Goal: Task Accomplishment & Management: Use online tool/utility

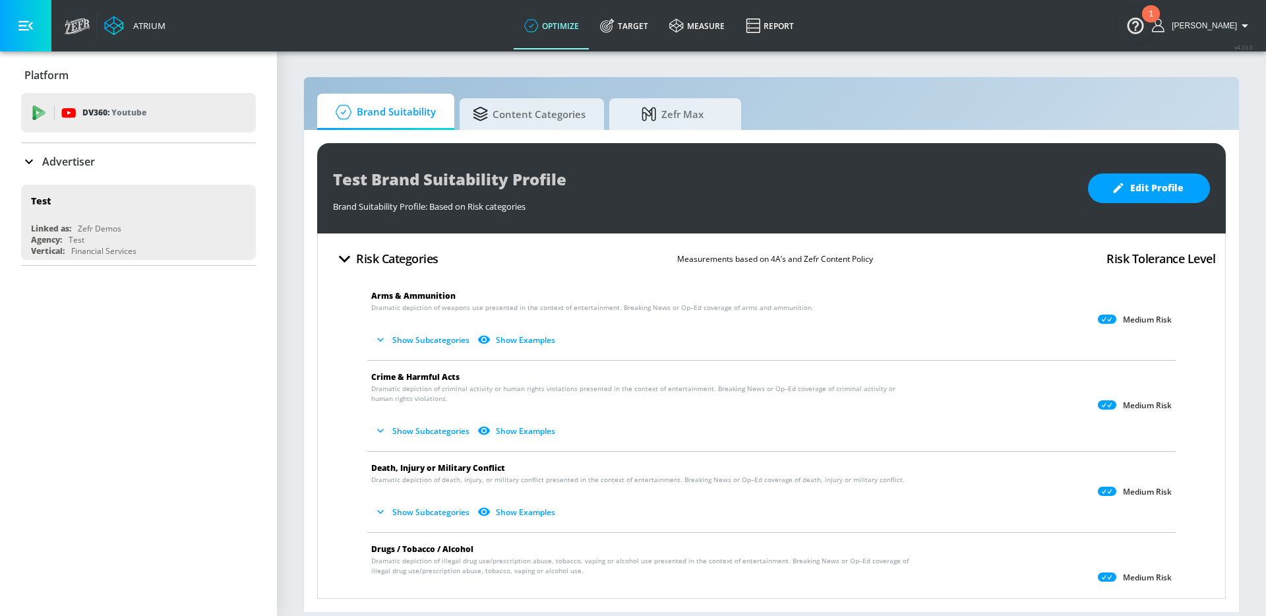
click at [63, 166] on p "Advertiser" at bounding box center [68, 161] width 53 height 15
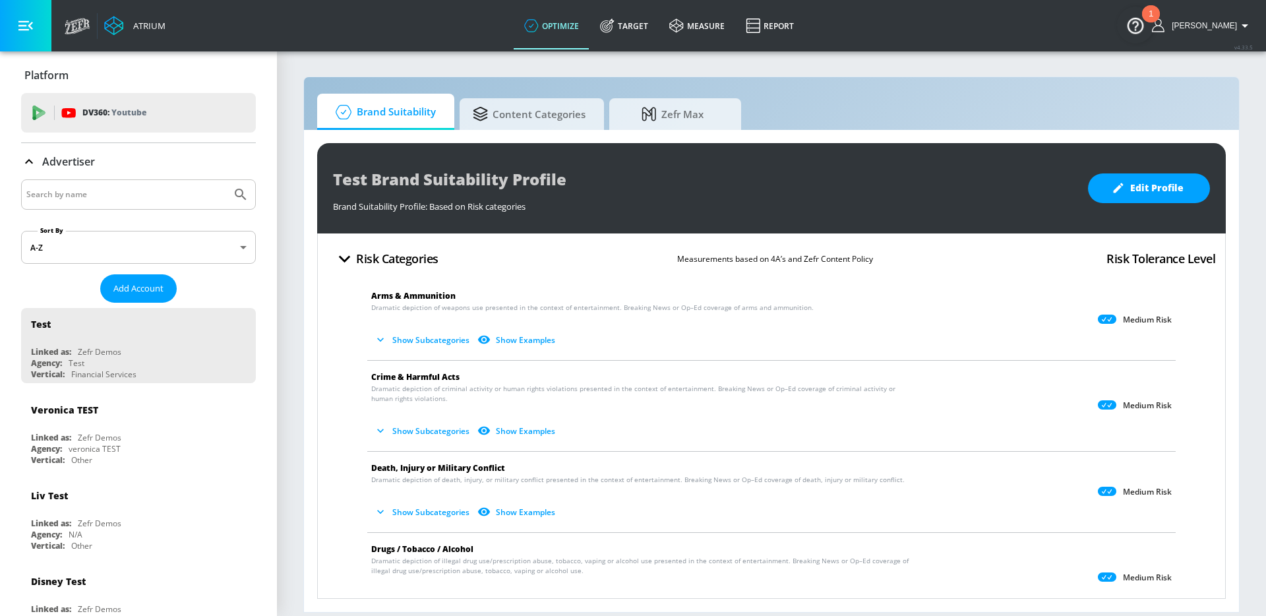
click at [110, 195] on input "Search by name" at bounding box center [126, 194] width 200 height 17
type input "mark anthony"
click at [226, 180] on button "Submit Search" at bounding box center [240, 194] width 29 height 29
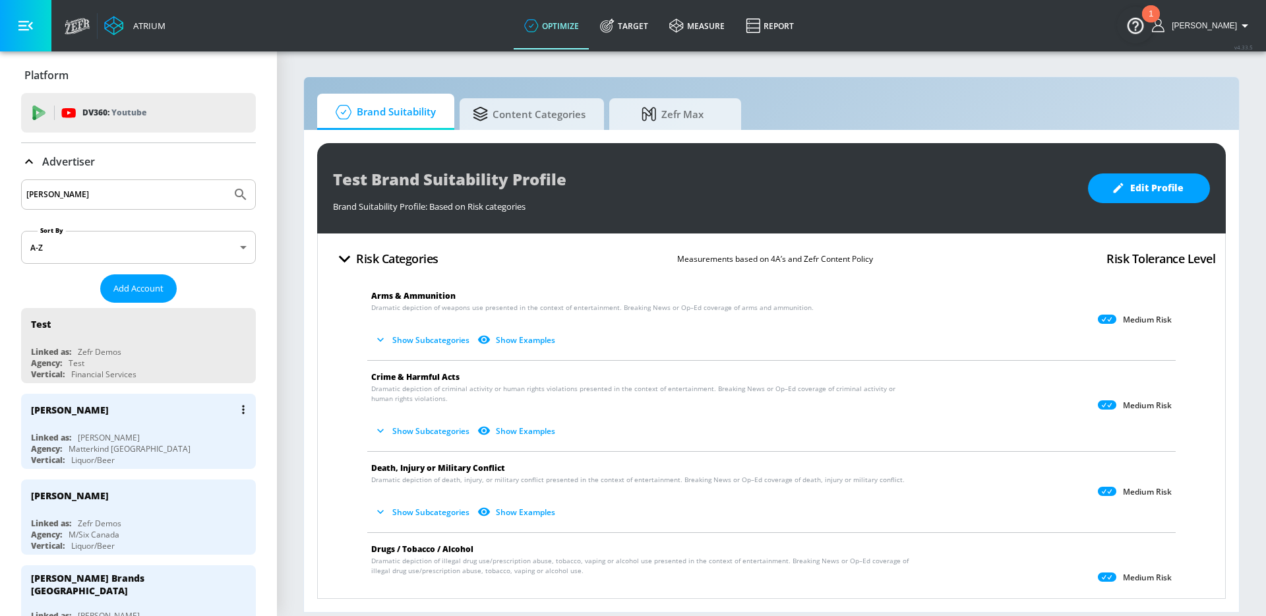
click at [109, 415] on div "Mark Anthony Brands" at bounding box center [70, 410] width 78 height 13
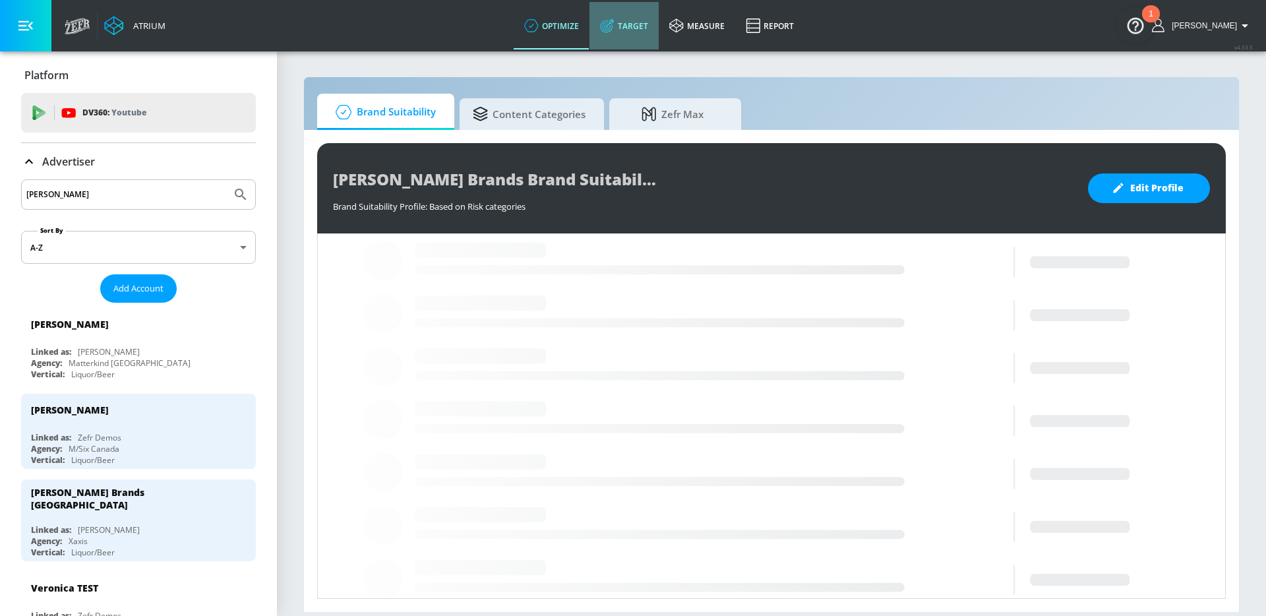
click at [641, 24] on link "Target" at bounding box center [623, 25] width 69 height 47
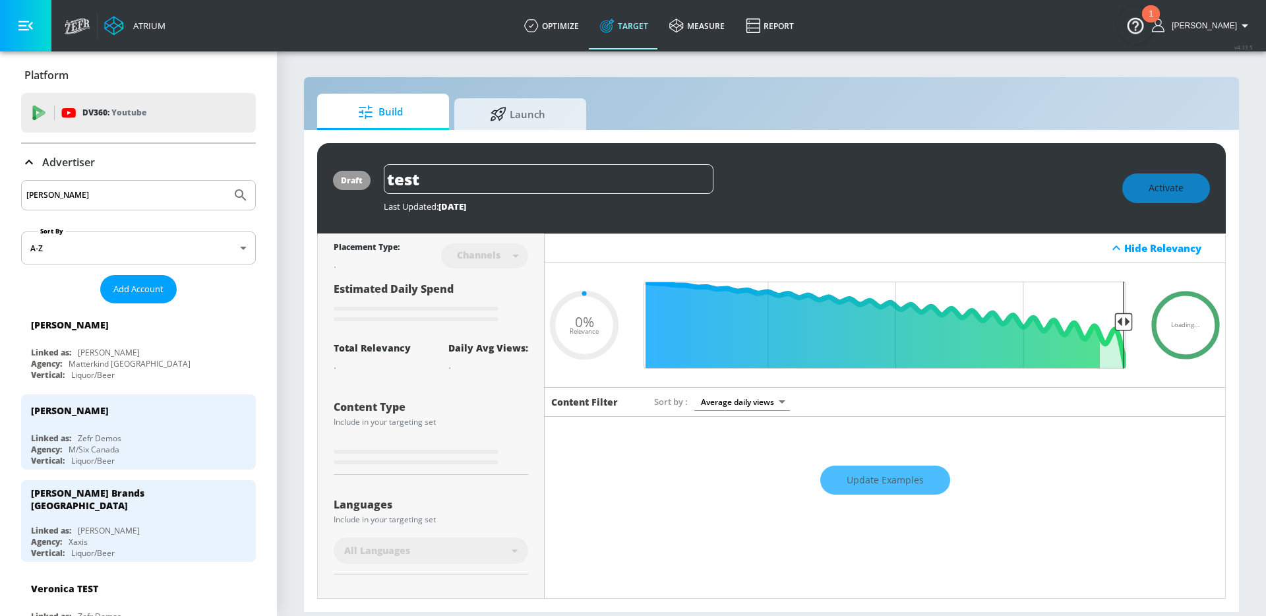
type input "0.05"
click at [483, 116] on span "Launch" at bounding box center [518, 112] width 100 height 32
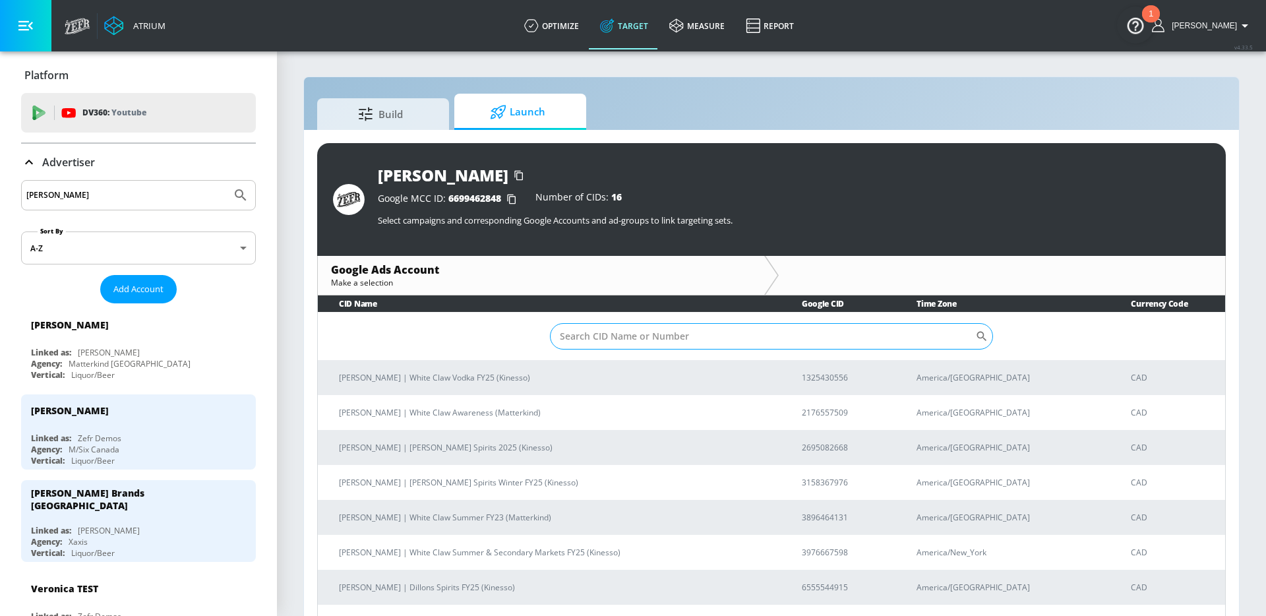
click at [646, 332] on input "Sort By" at bounding box center [762, 336] width 425 height 26
paste input "Dillion's Spirits Winter FY25"
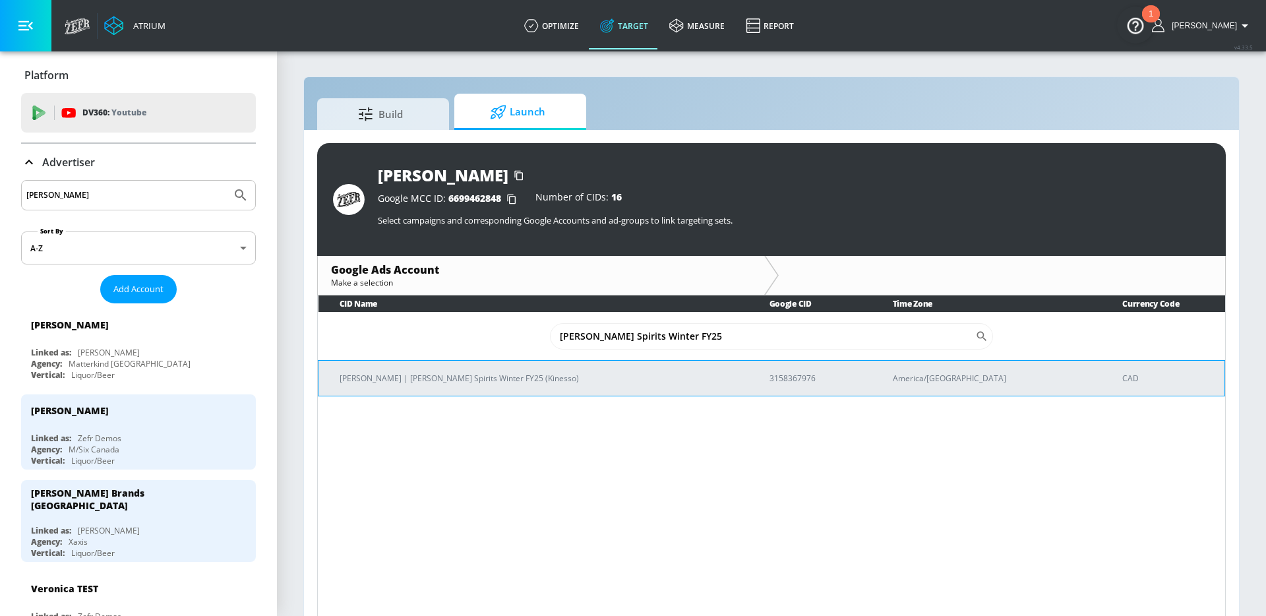
type input "Dillion's Spirits Winter FY25"
click at [559, 373] on p "Mark Anthony Brands | Dillion's Spirits Winter FY25 (Kinesso)" at bounding box center [539, 378] width 398 height 14
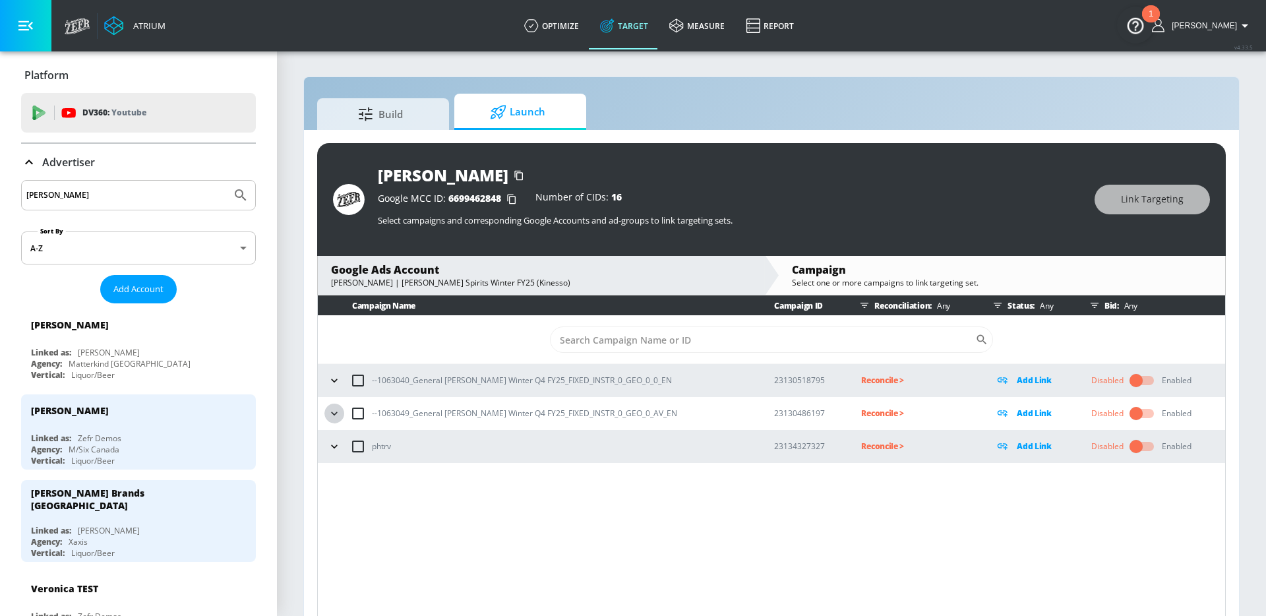
click at [336, 413] on icon "button" at bounding box center [334, 413] width 13 height 13
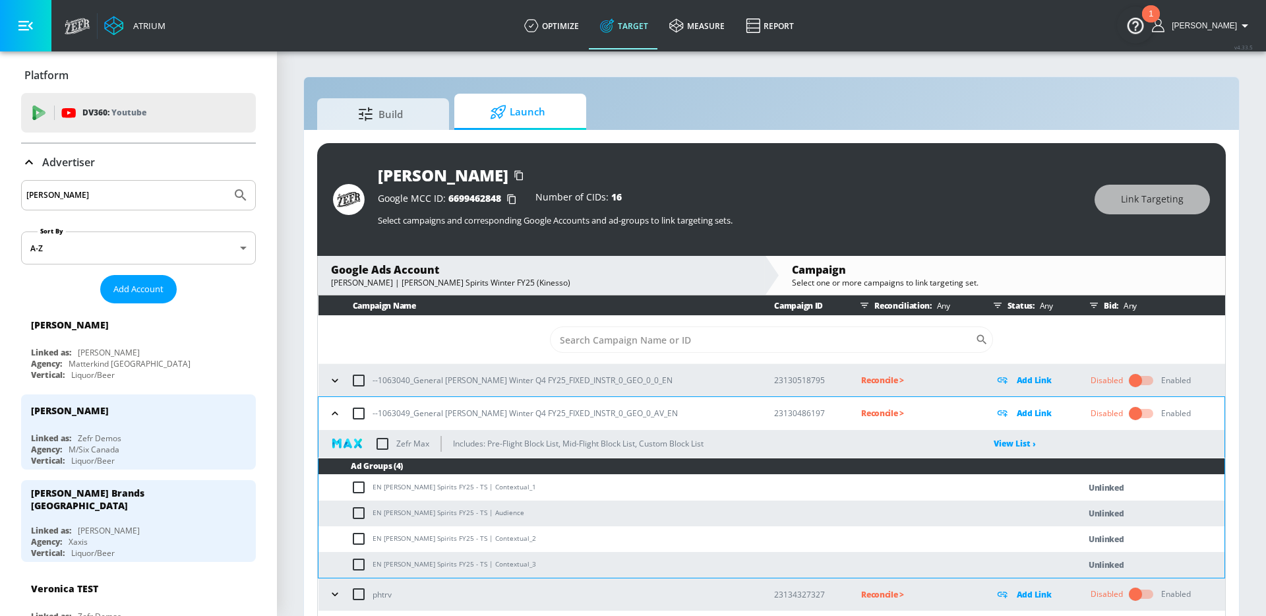
click at [335, 386] on button "button" at bounding box center [335, 381] width 20 height 20
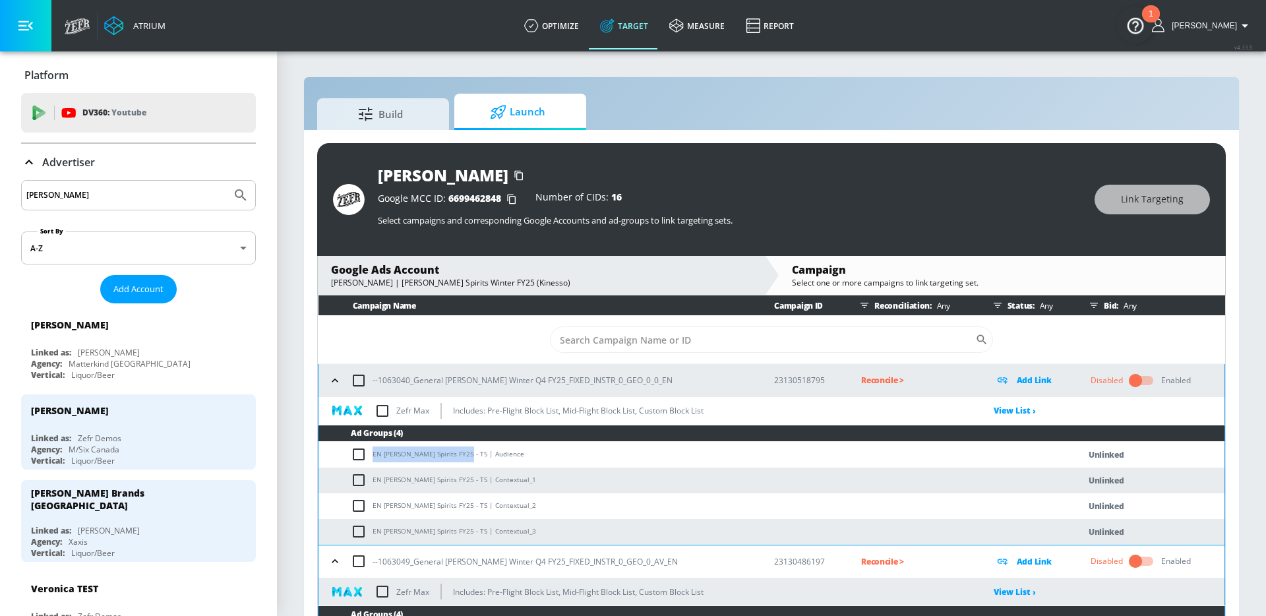
drag, startPoint x: 455, startPoint y: 453, endPoint x: 374, endPoint y: 456, distance: 81.1
click at [374, 456] on td "EN Dillon's Spirits FY25 - TS | Audience" at bounding box center [685, 455] width 734 height 26
copy td "EN Dillon's Spirits FY25 - TS"
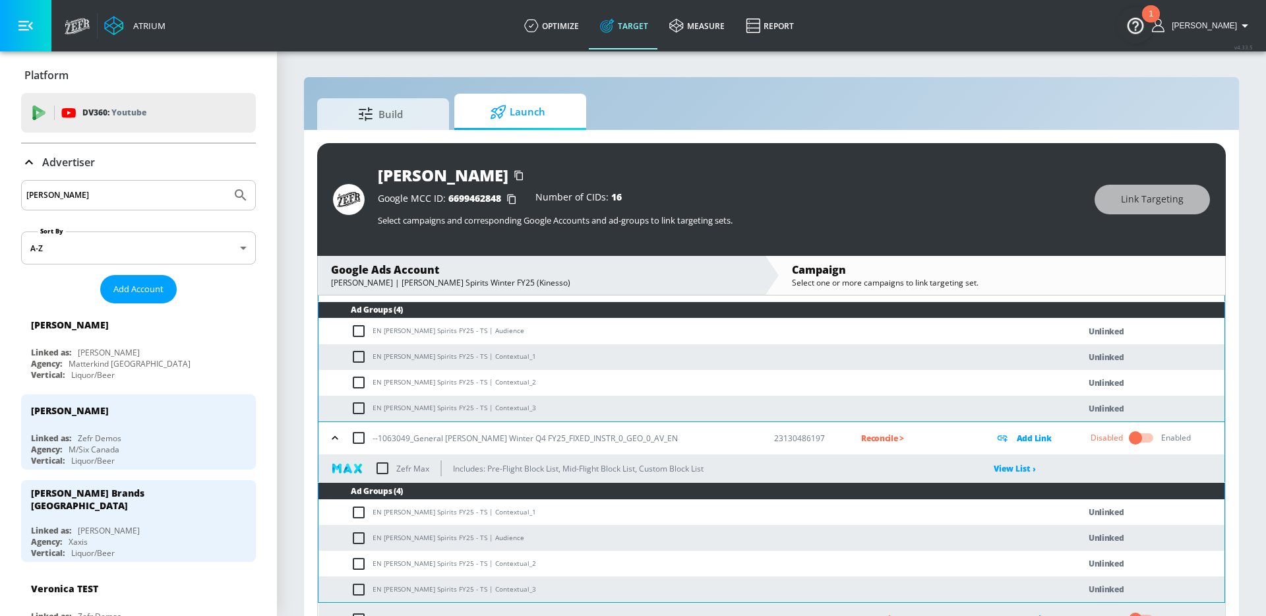
scroll to position [131, 0]
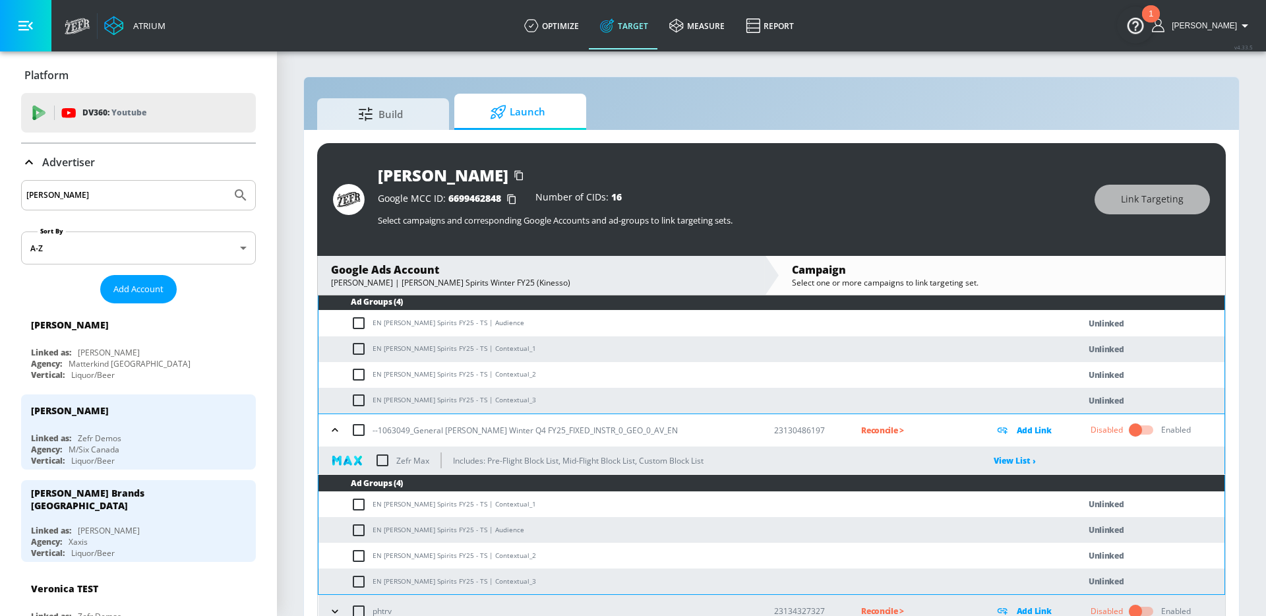
click at [356, 430] on input "checkbox" at bounding box center [359, 430] width 28 height 28
checkbox input "true"
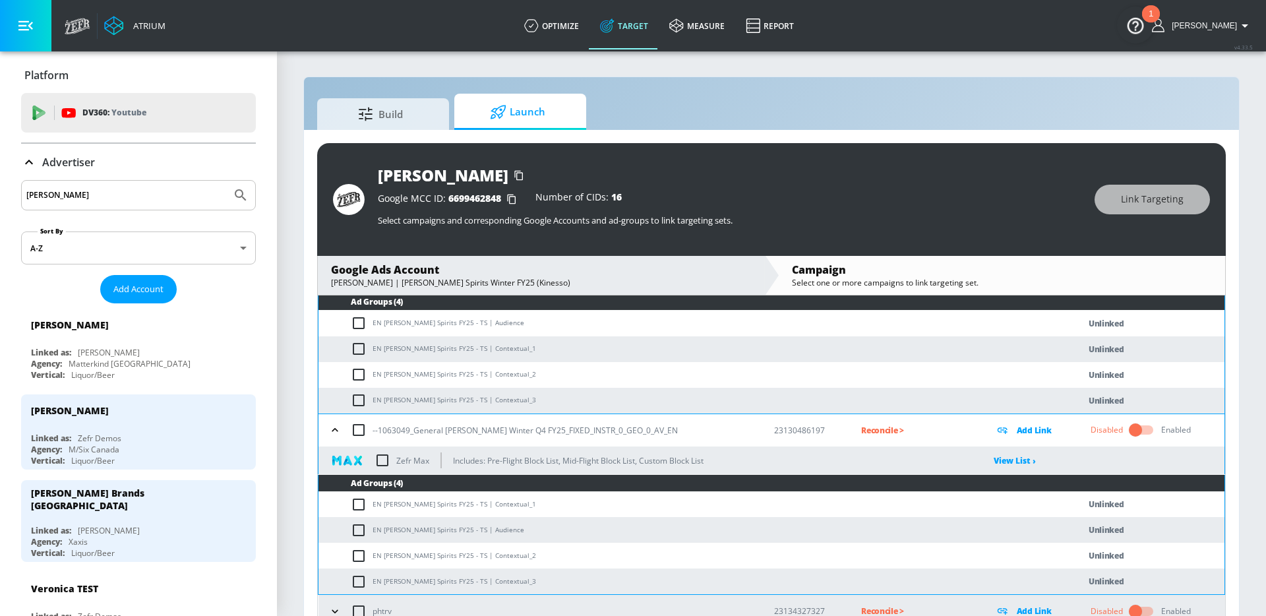
checkbox input "true"
click at [1152, 206] on span "Link Targeting" at bounding box center [1152, 199] width 63 height 16
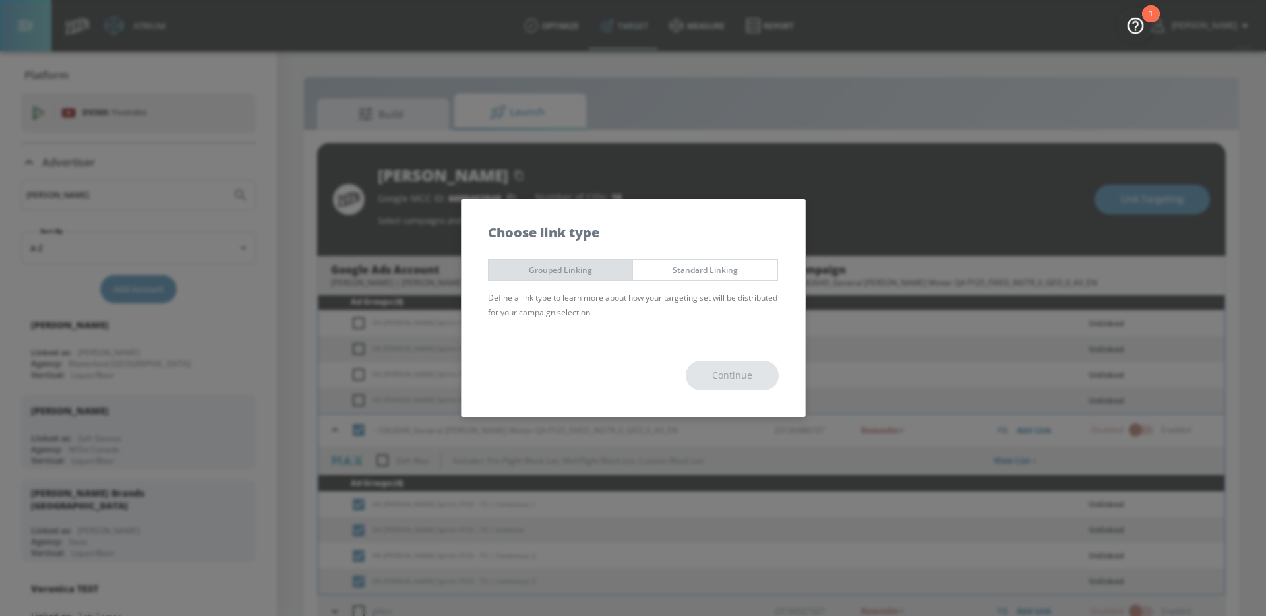
click at [588, 277] on button "Grouped Linking" at bounding box center [561, 270] width 146 height 22
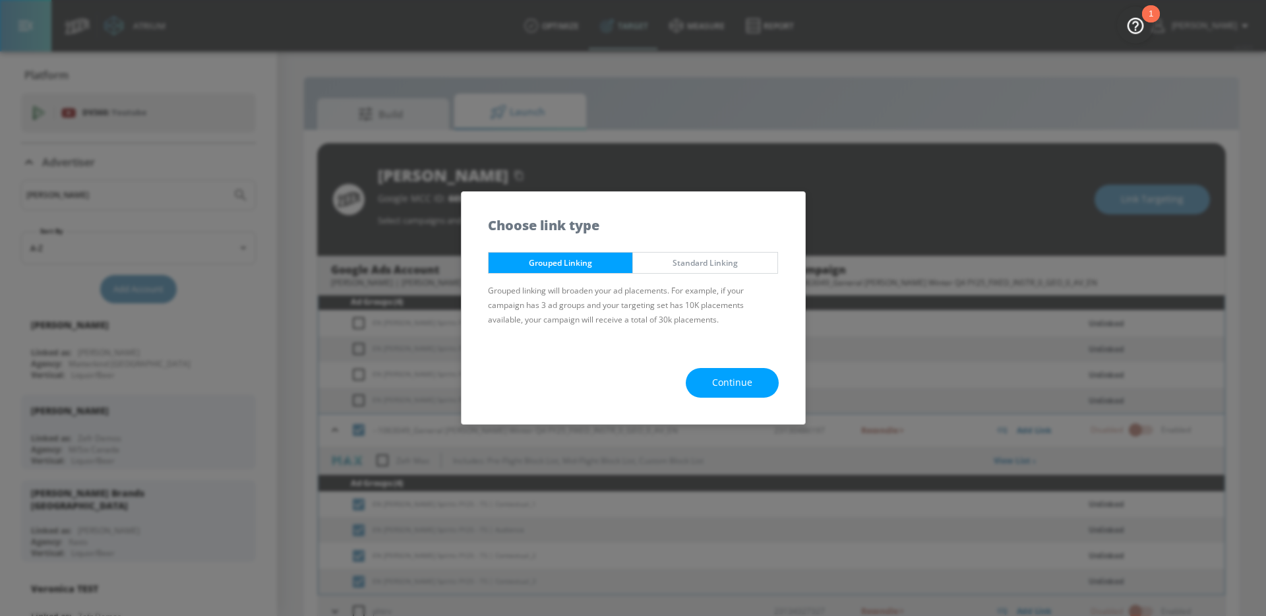
click at [709, 392] on button "Continue" at bounding box center [732, 383] width 93 height 30
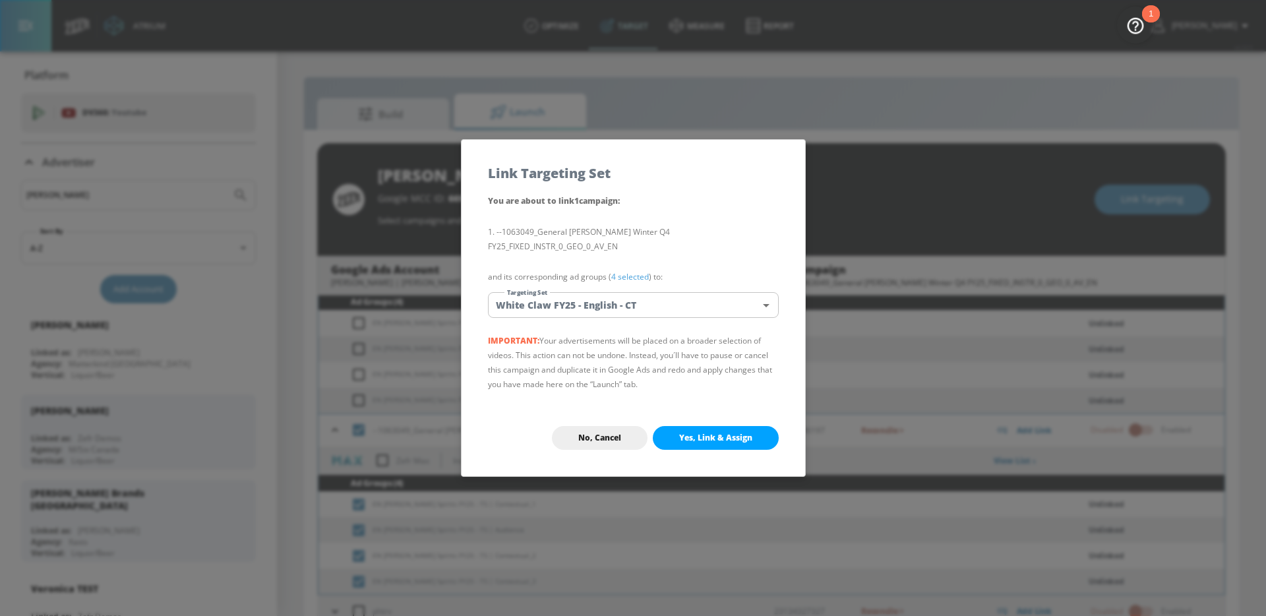
click at [640, 309] on body "Atrium optimize Target measure Report optimize Target measure Report v 4.33.5 A…" at bounding box center [633, 317] width 1266 height 635
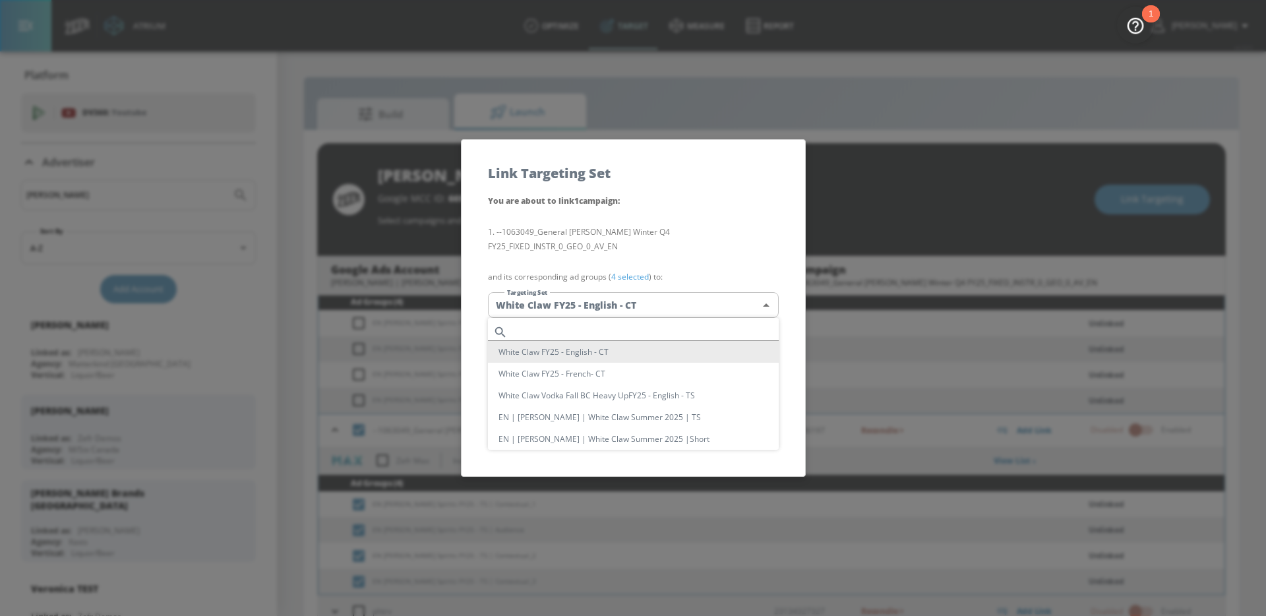
click at [599, 326] on input "text" at bounding box center [646, 332] width 266 height 18
paste input "EN Dillon's Spirits FY25 - TS"
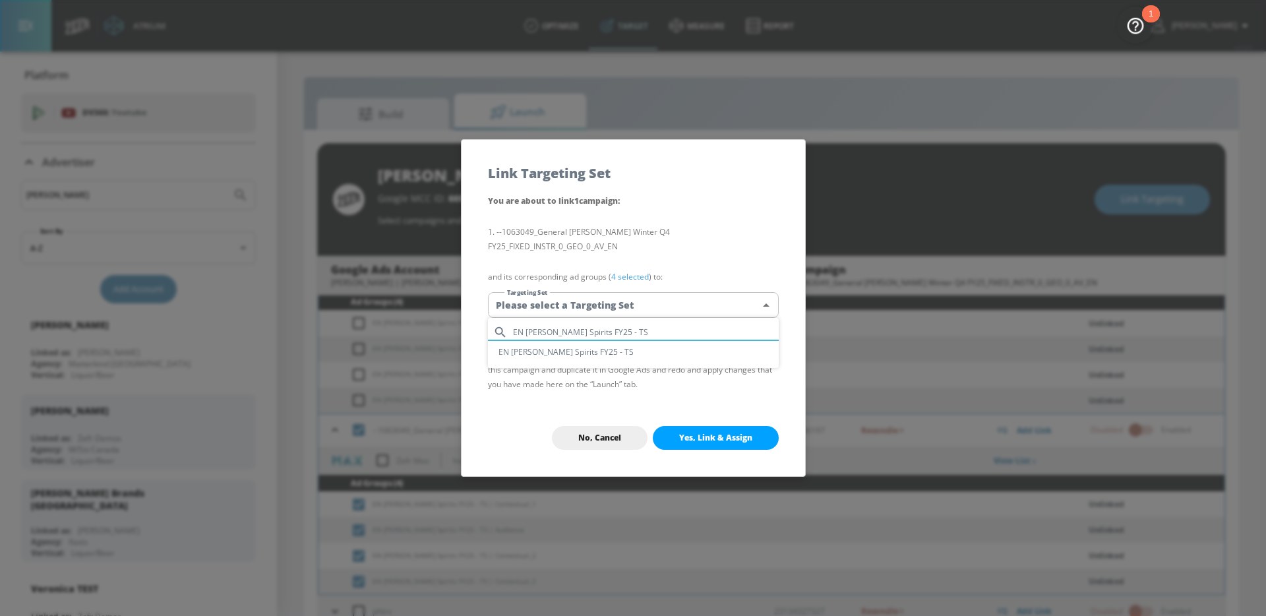
type input "EN Dillon's Spirits FY25 - TS"
click at [593, 353] on li "EN Dillon's Spirits FY25 - TS" at bounding box center [633, 352] width 291 height 22
type input "09a149f9-e1e7-429d-a37a-c7876bcd4ca3"
click at [609, 222] on p "--1063049_General Mills_Mark Anthony Dillions Winter Q4 FY25_FIXED_INSTR_0_GEO_…" at bounding box center [633, 239] width 291 height 45
click at [725, 433] on span "Yes, Link & Assign" at bounding box center [715, 438] width 73 height 11
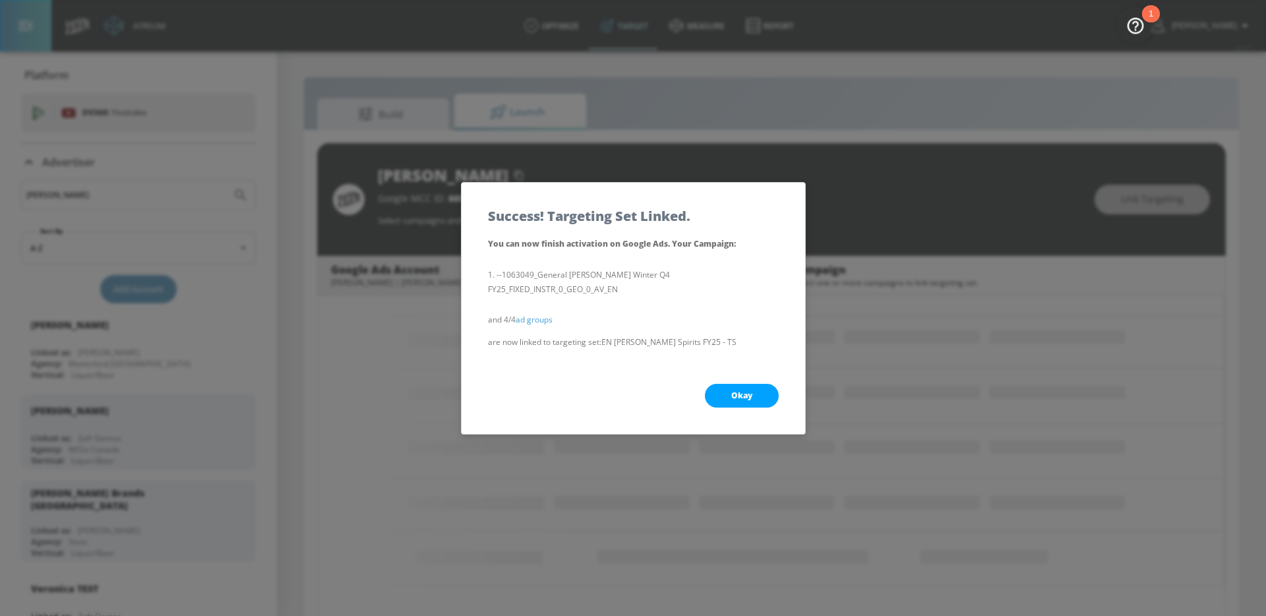
click at [745, 392] on span "Okay" at bounding box center [741, 395] width 21 height 11
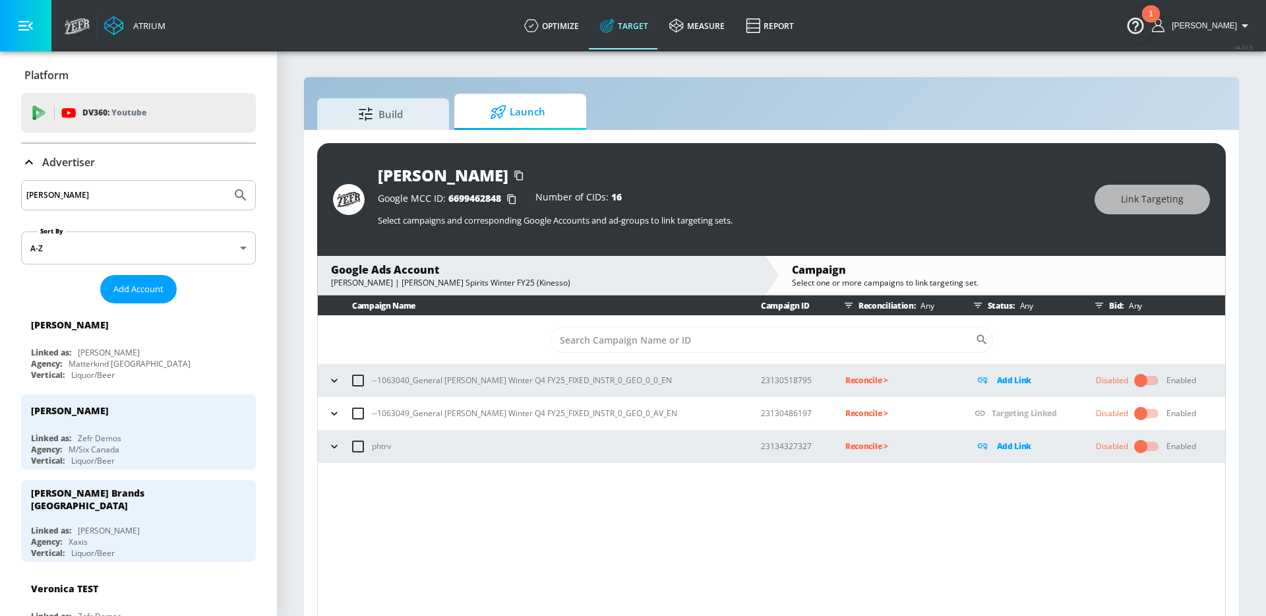
scroll to position [0, 0]
click at [338, 378] on icon "button" at bounding box center [334, 380] width 13 height 13
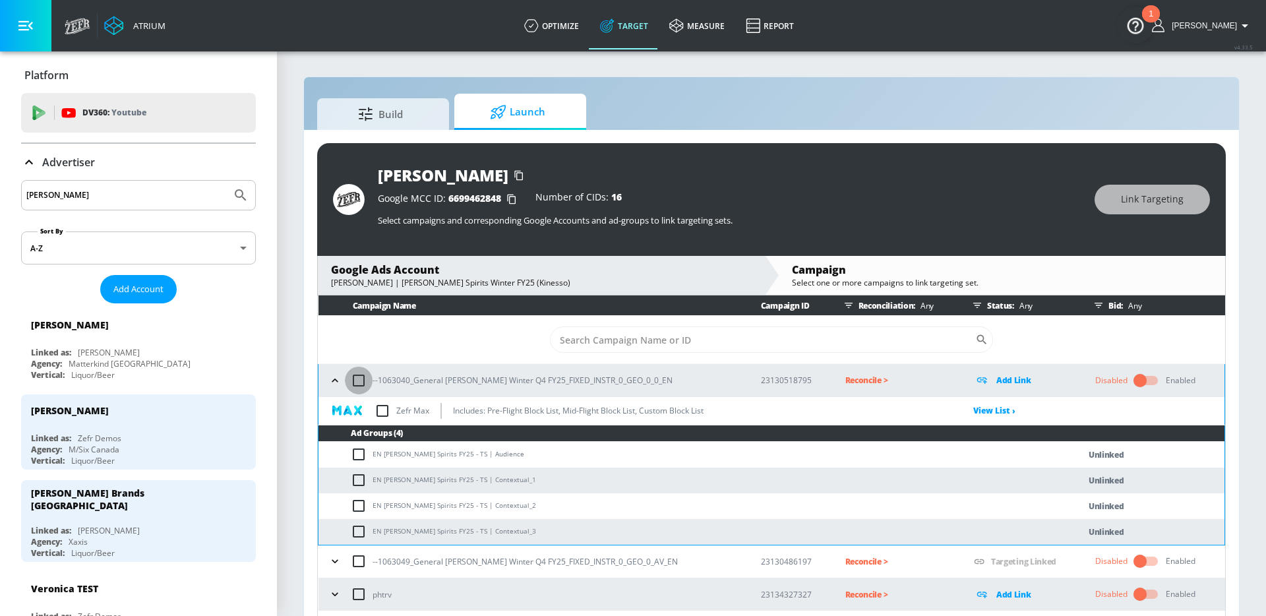
click at [364, 378] on input "checkbox" at bounding box center [359, 381] width 28 height 28
checkbox input "true"
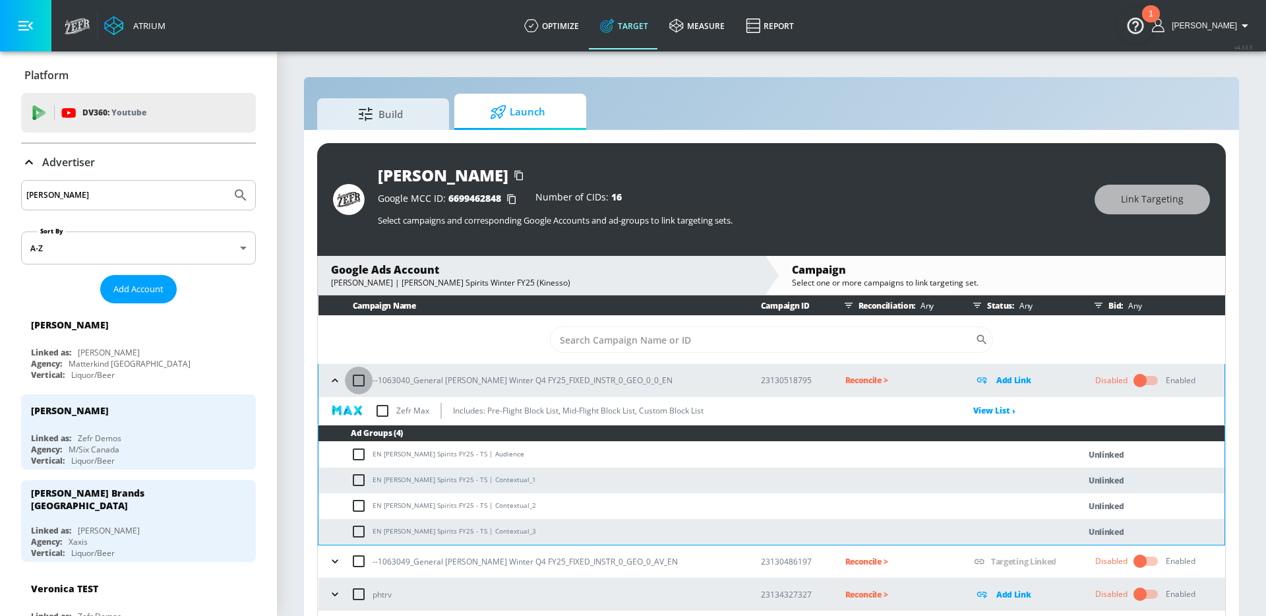
checkbox input "true"
click at [1145, 201] on span "Link Targeting" at bounding box center [1152, 199] width 63 height 16
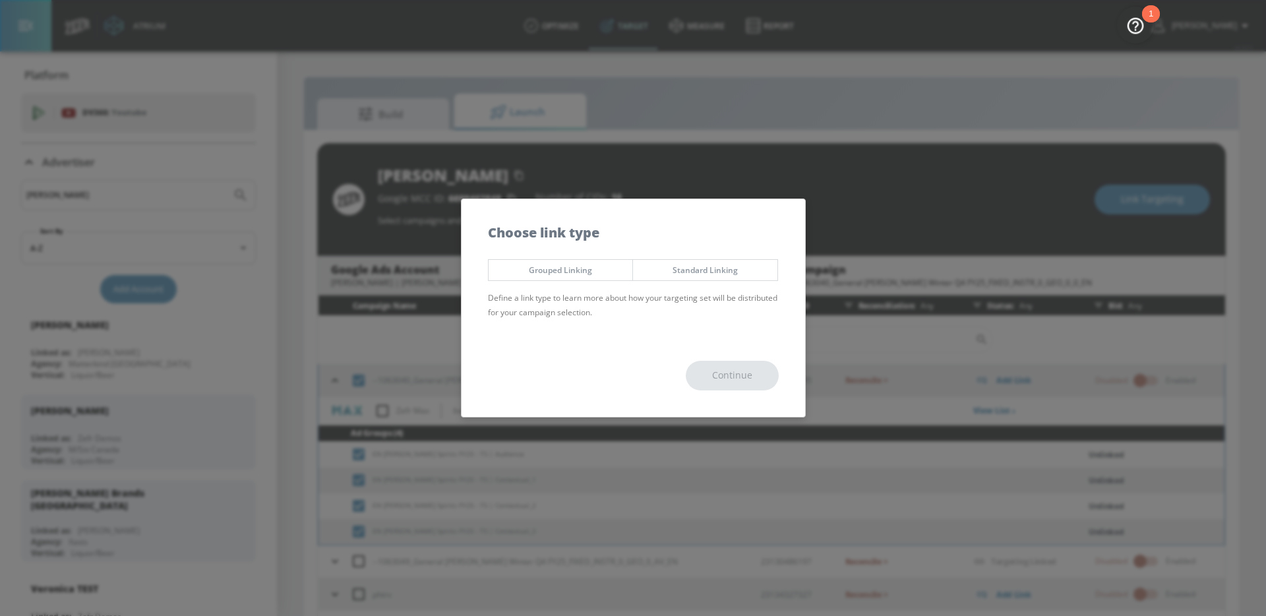
click at [534, 266] on span "Grouped Linking" at bounding box center [560, 270] width 125 height 14
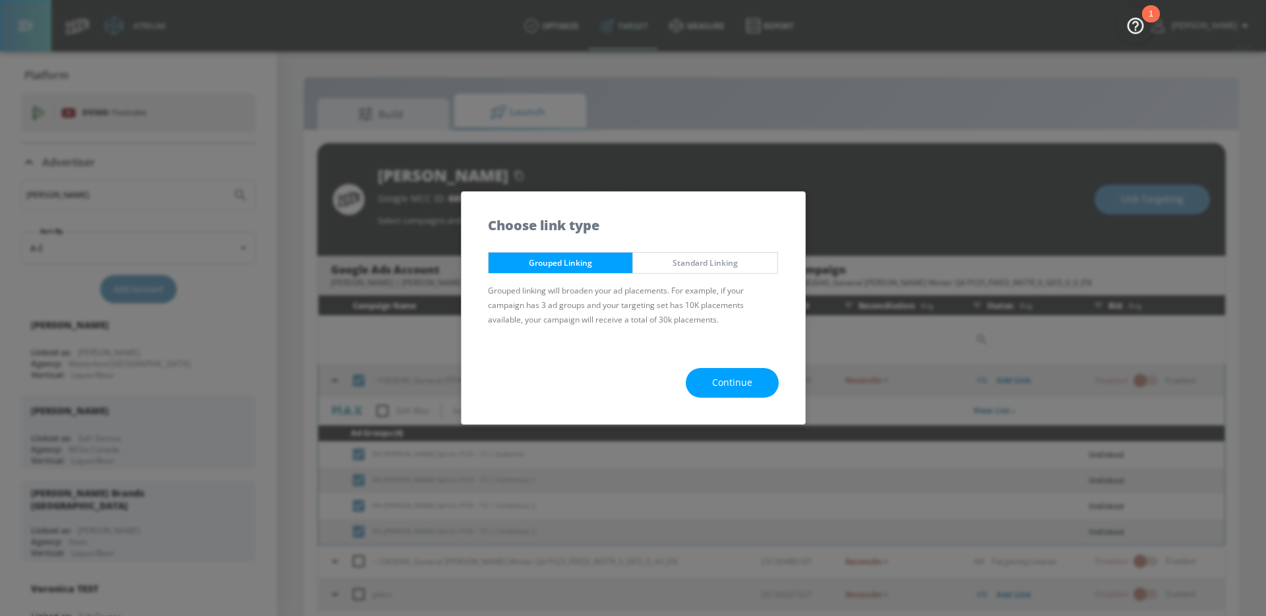
click at [704, 374] on button "Continue" at bounding box center [732, 383] width 93 height 30
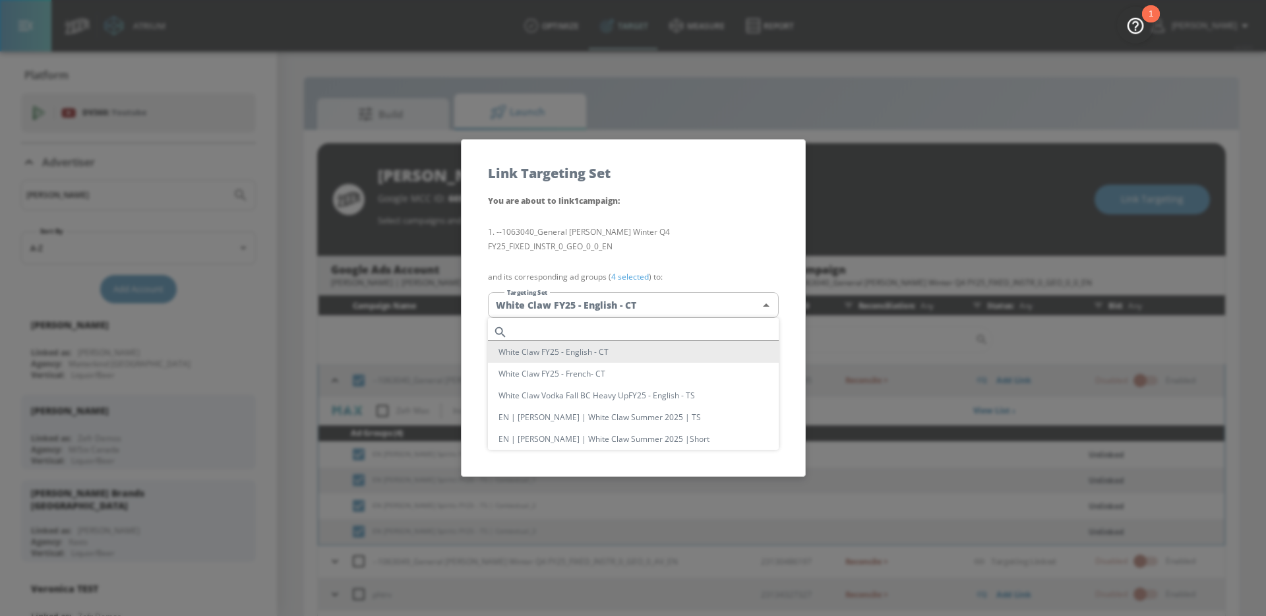
click at [636, 312] on body "Atrium optimize Target measure Report optimize Target measure Report v 4.33.5 A…" at bounding box center [633, 317] width 1266 height 635
click at [595, 323] on input "text" at bounding box center [646, 332] width 266 height 18
paste input "EN Dillon's Spirits FY25 - TS"
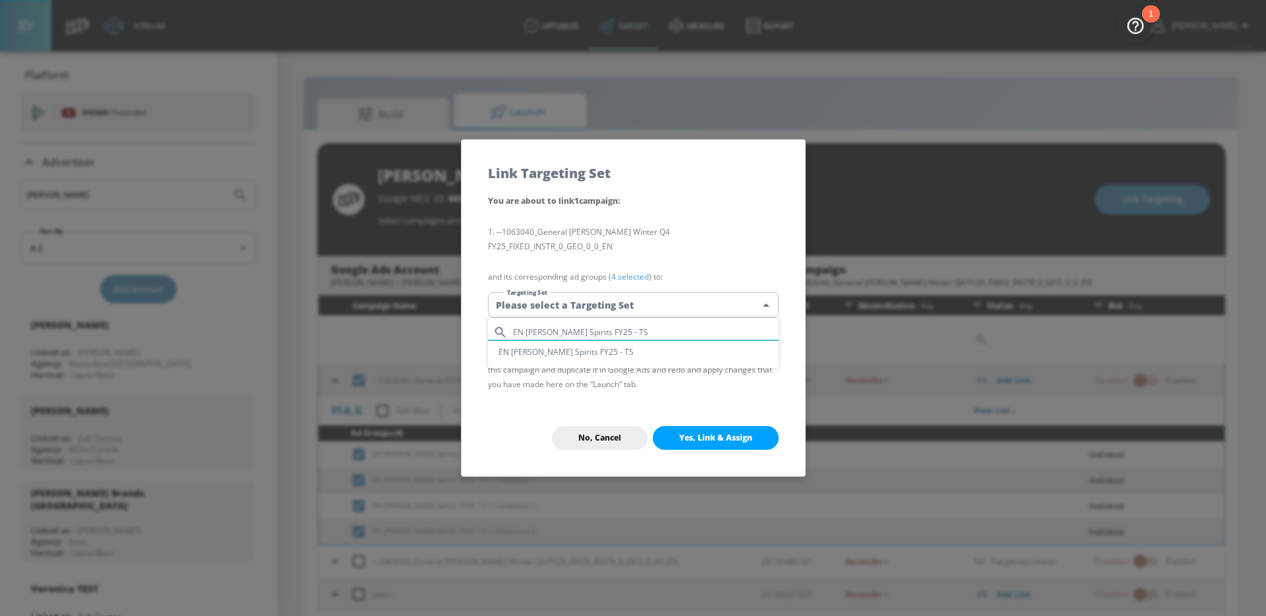
type input "EN Dillon's Spirits FY25 - TS"
click at [583, 347] on li "EN Dillon's Spirits FY25 - TS" at bounding box center [633, 352] width 291 height 22
type input "09a149f9-e1e7-429d-a37a-c7876bcd4ca3"
click at [587, 257] on p "--1063040_General Mills_Mark Anthony Dillions Winter Q4 FY25_FIXED_INSTR_0_GEO_…" at bounding box center [633, 239] width 291 height 45
click at [711, 447] on button "Yes, Link & Assign" at bounding box center [716, 438] width 126 height 24
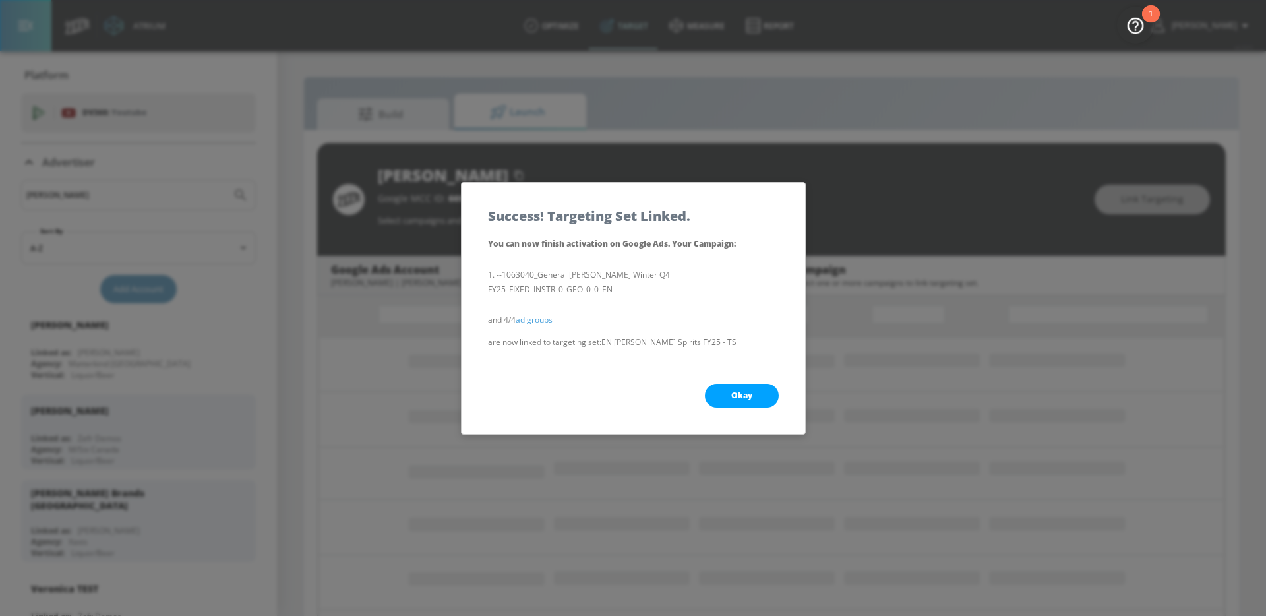
click at [729, 388] on button "Okay" at bounding box center [742, 396] width 74 height 24
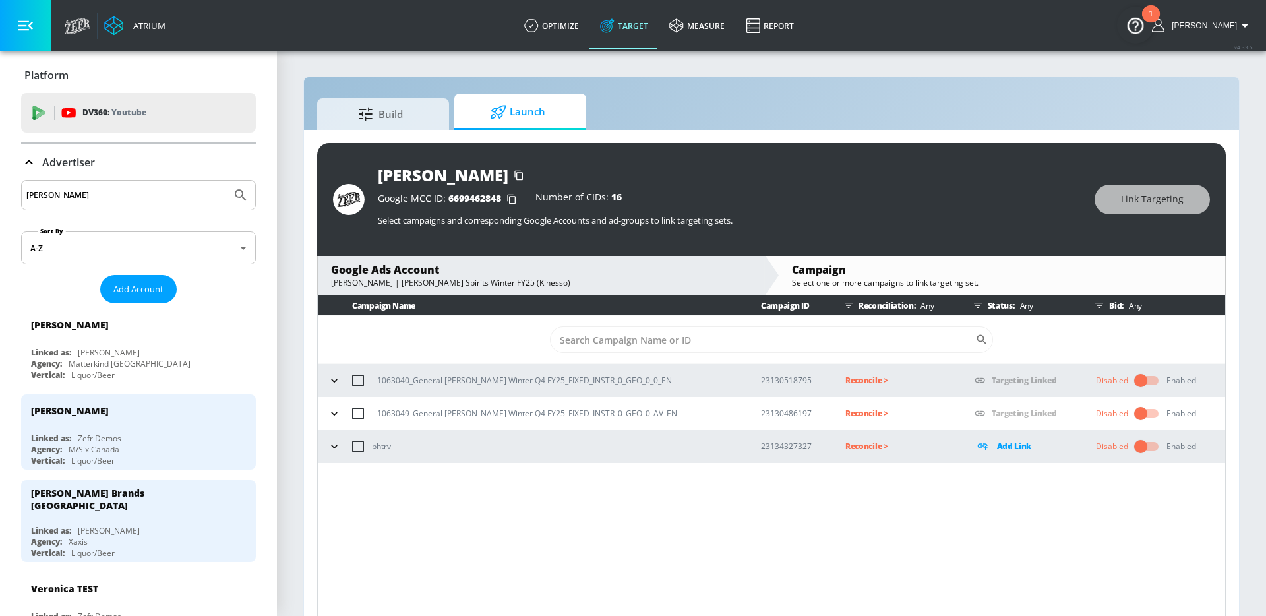
click at [328, 419] on icon "button" at bounding box center [334, 413] width 13 height 13
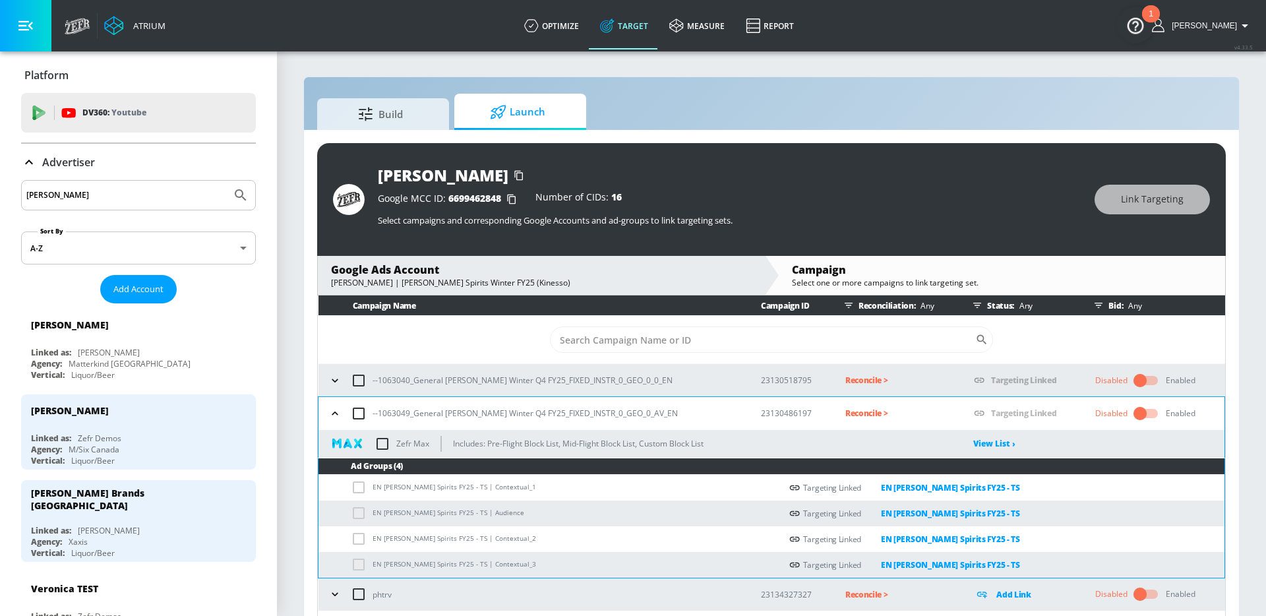
click at [328, 382] on icon "button" at bounding box center [334, 380] width 13 height 13
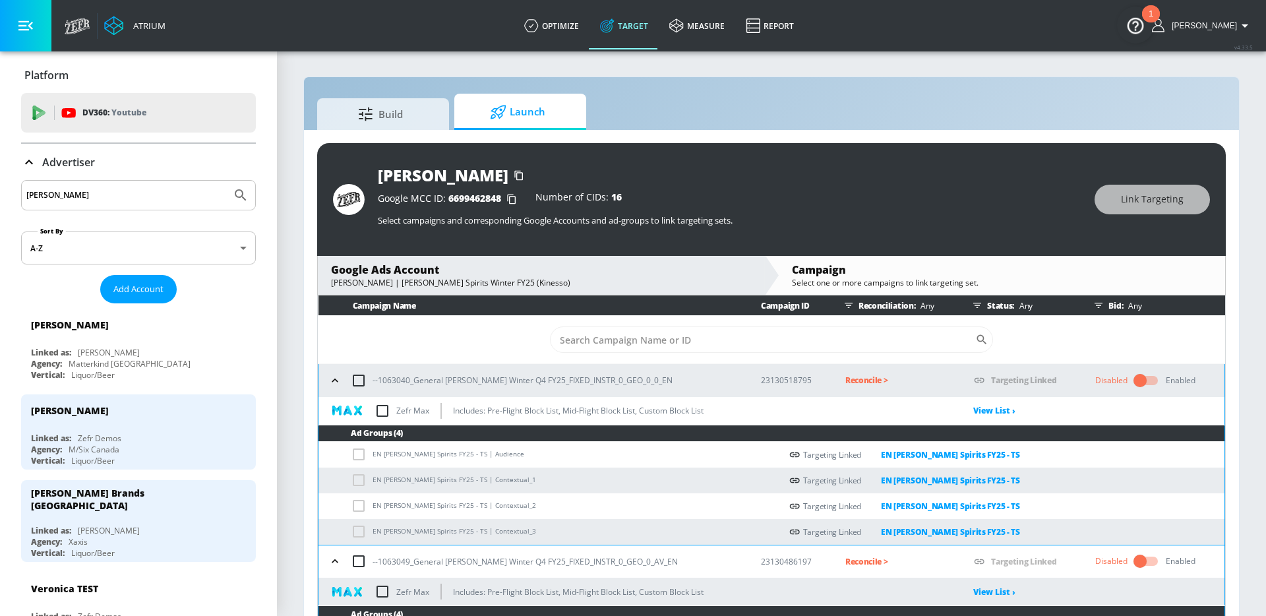
click at [495, 460] on td "EN Dillon's Spirits FY25 - TS | Audience" at bounding box center [549, 455] width 462 height 26
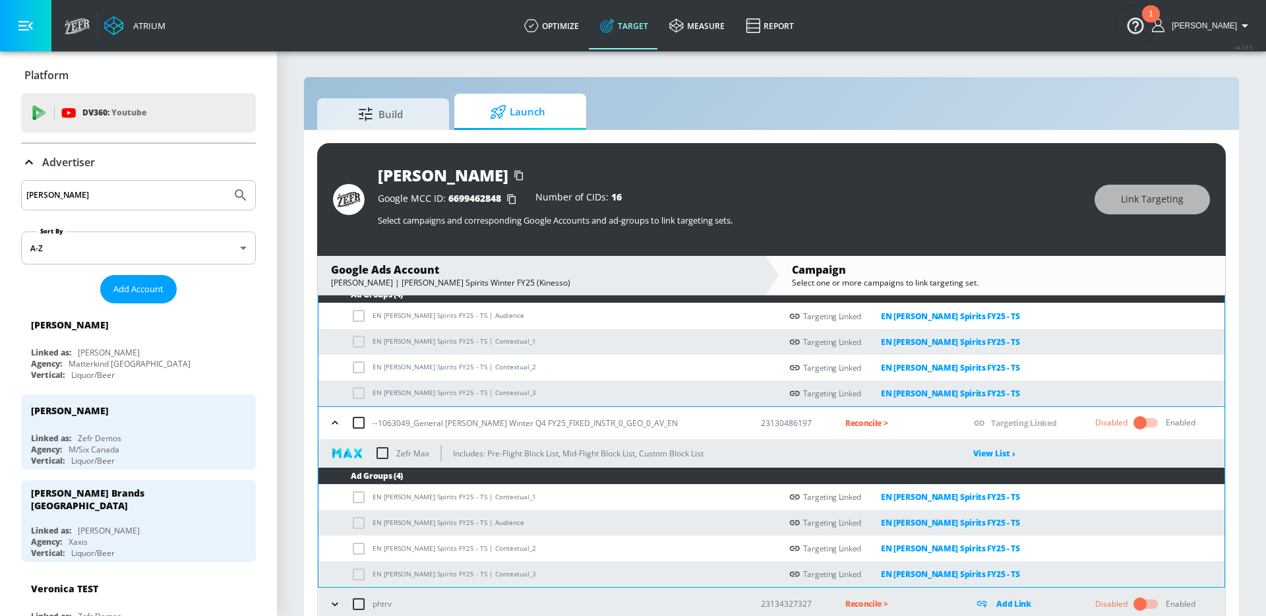
scroll to position [19, 0]
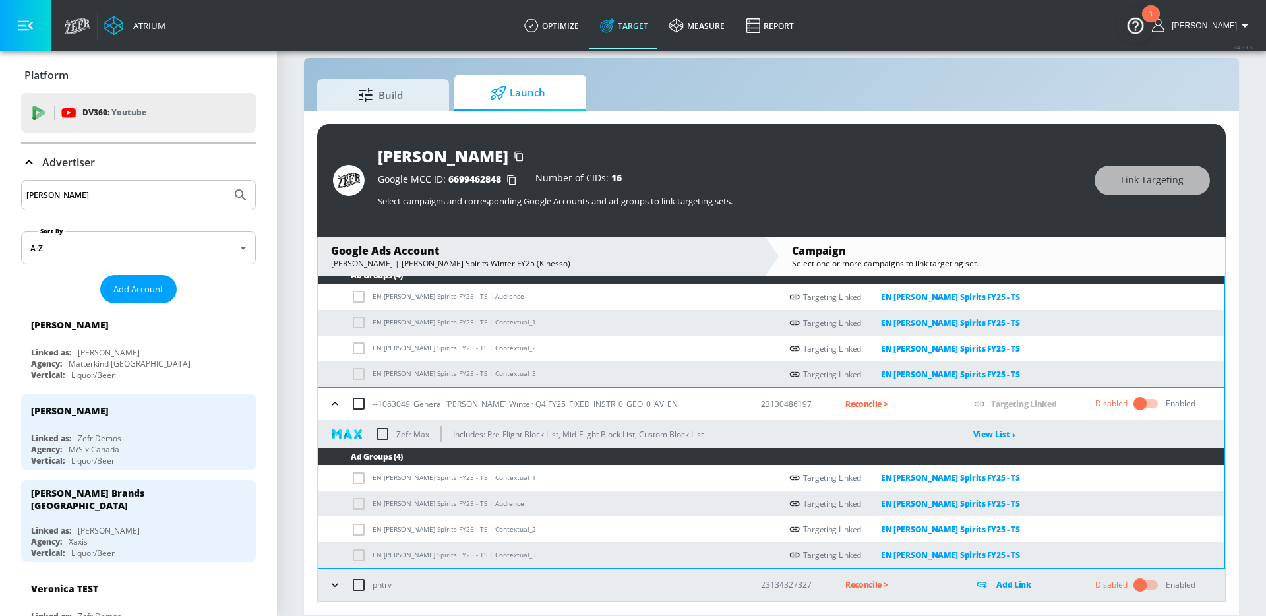
click at [381, 433] on input "checkbox" at bounding box center [383, 434] width 28 height 28
checkbox input "true"
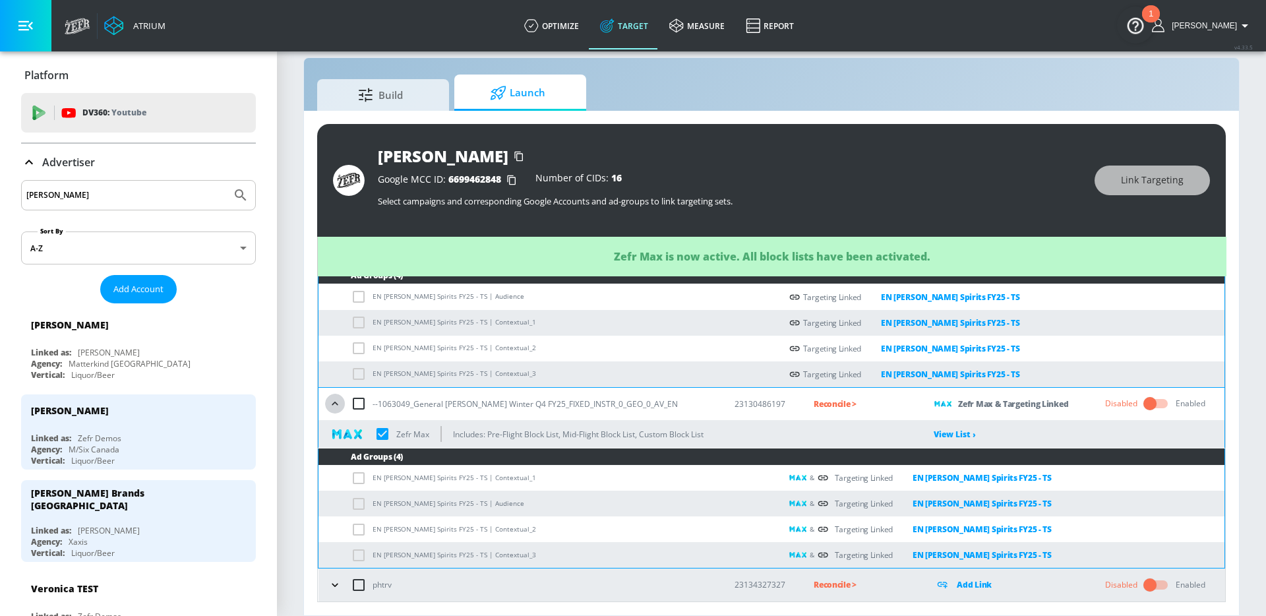
click at [336, 409] on icon "button" at bounding box center [334, 403] width 13 height 13
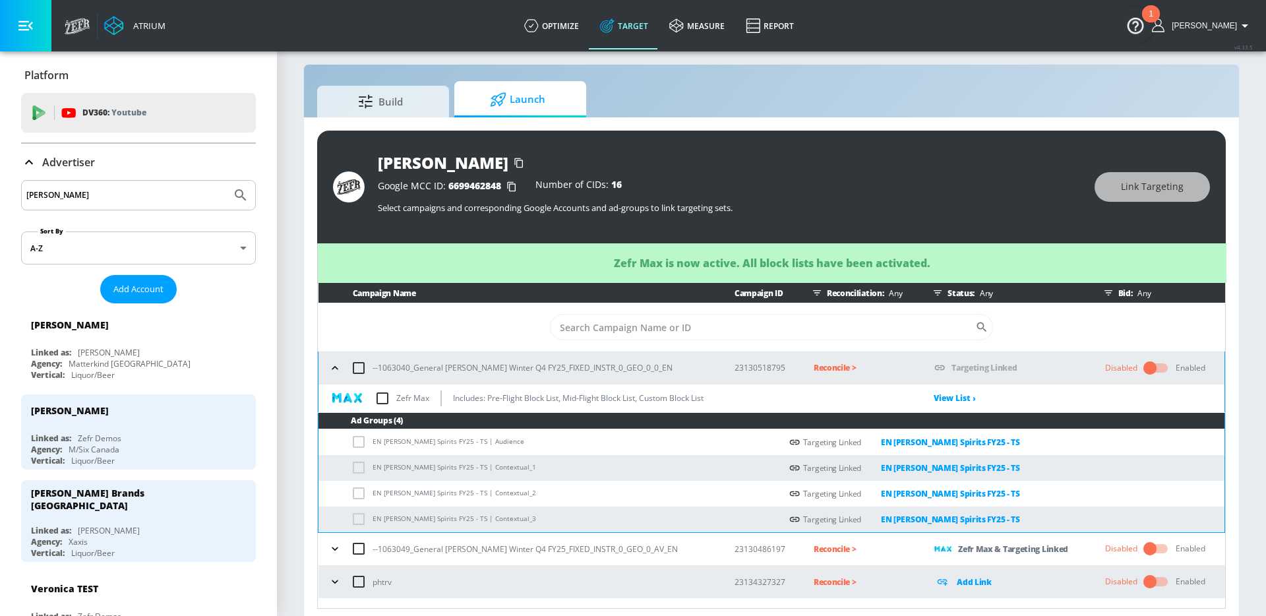
scroll to position [11, 0]
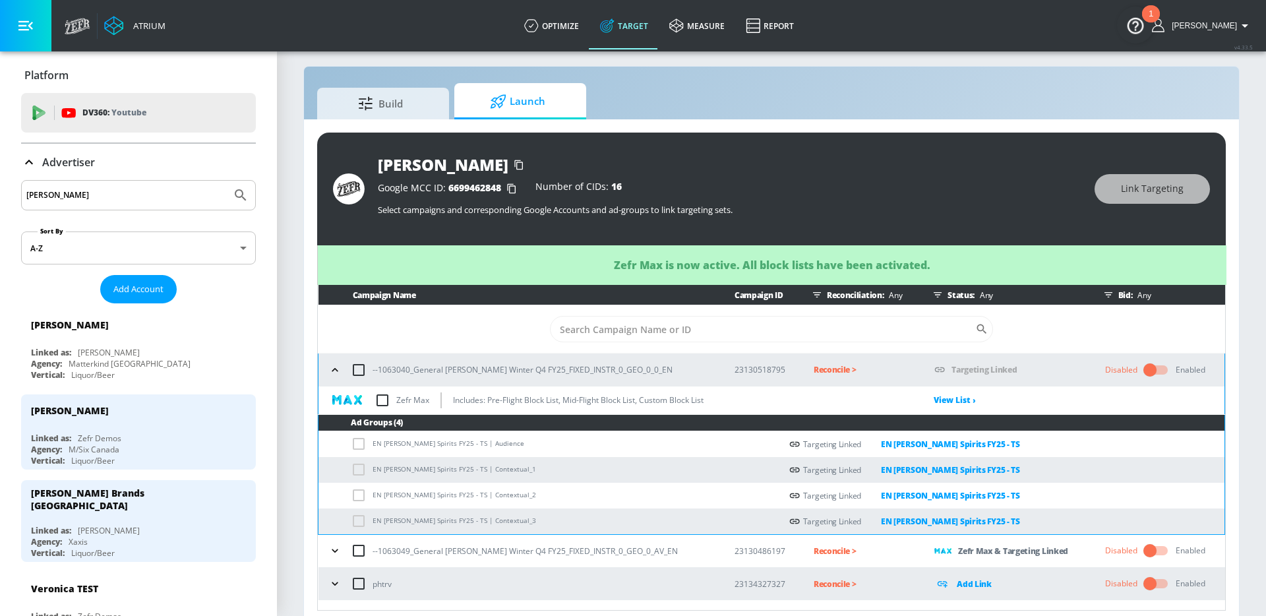
click at [382, 396] on input "checkbox" at bounding box center [383, 400] width 28 height 28
checkbox input "true"
click at [336, 372] on icon "button" at bounding box center [334, 369] width 13 height 13
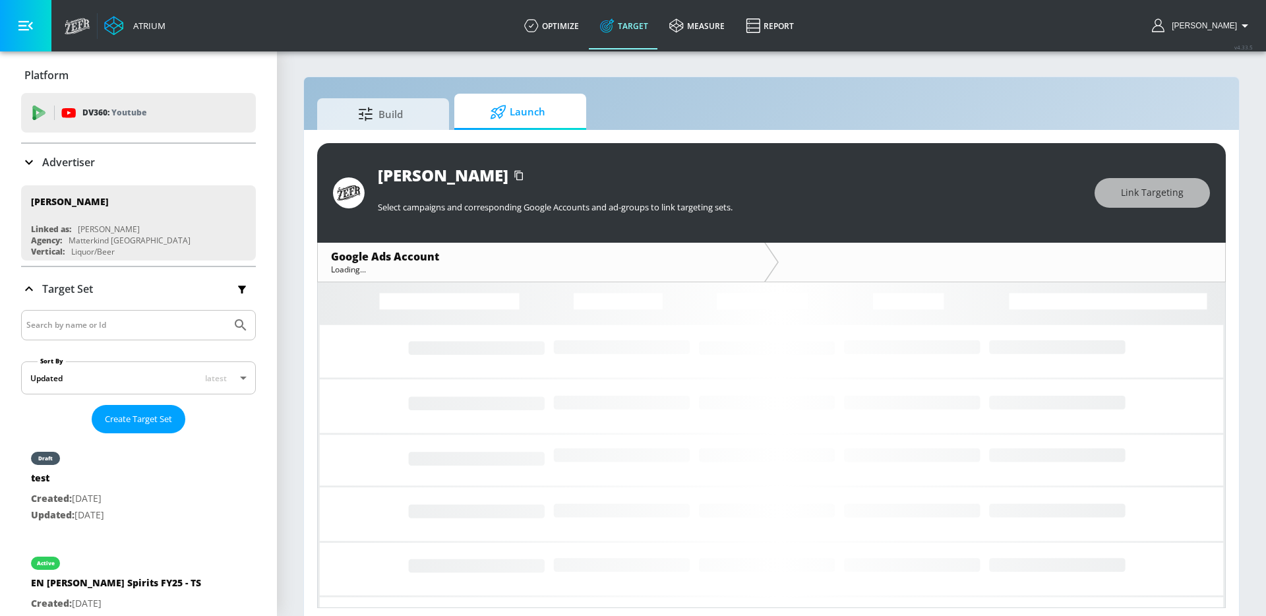
scroll to position [6, 0]
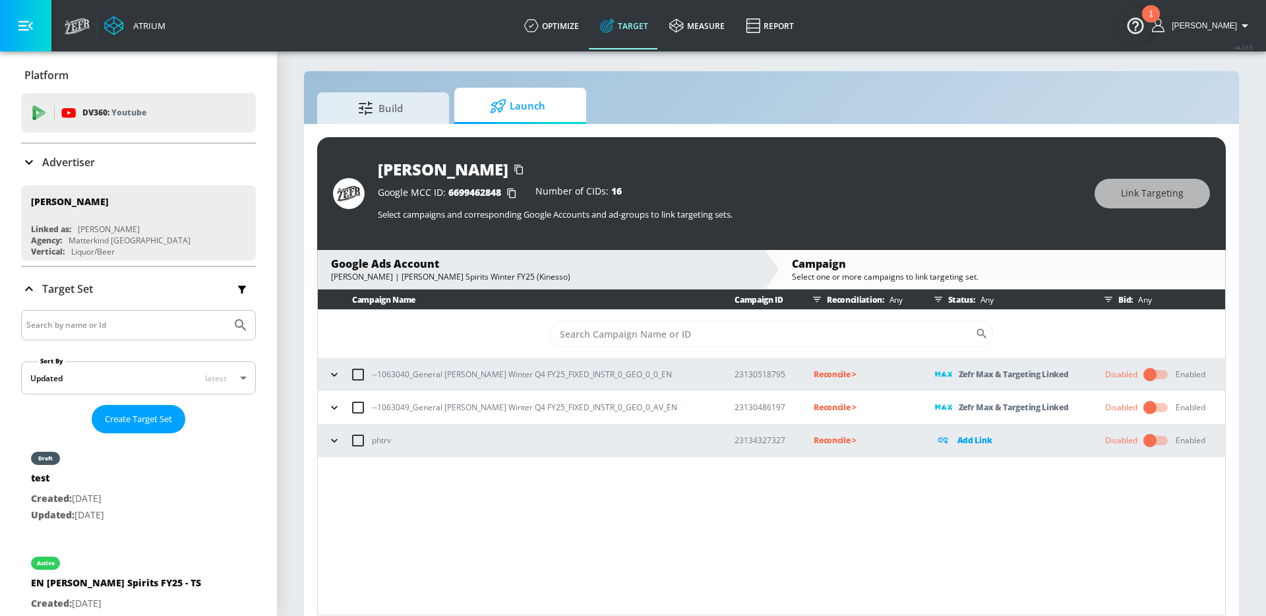
click at [498, 370] on p "--1063040_General Mills_Mark Anthony Dillions Winter Q4 FY25_FIXED_INSTR_0_GEO_…" at bounding box center [522, 374] width 300 height 14
copy p "--1063040_General Mills_Mark Anthony Dillions Winter Q4 FY25_FIXED_INSTR_0_GEO_…"
click at [837, 377] on p "Reconcile >" at bounding box center [864, 374] width 100 height 15
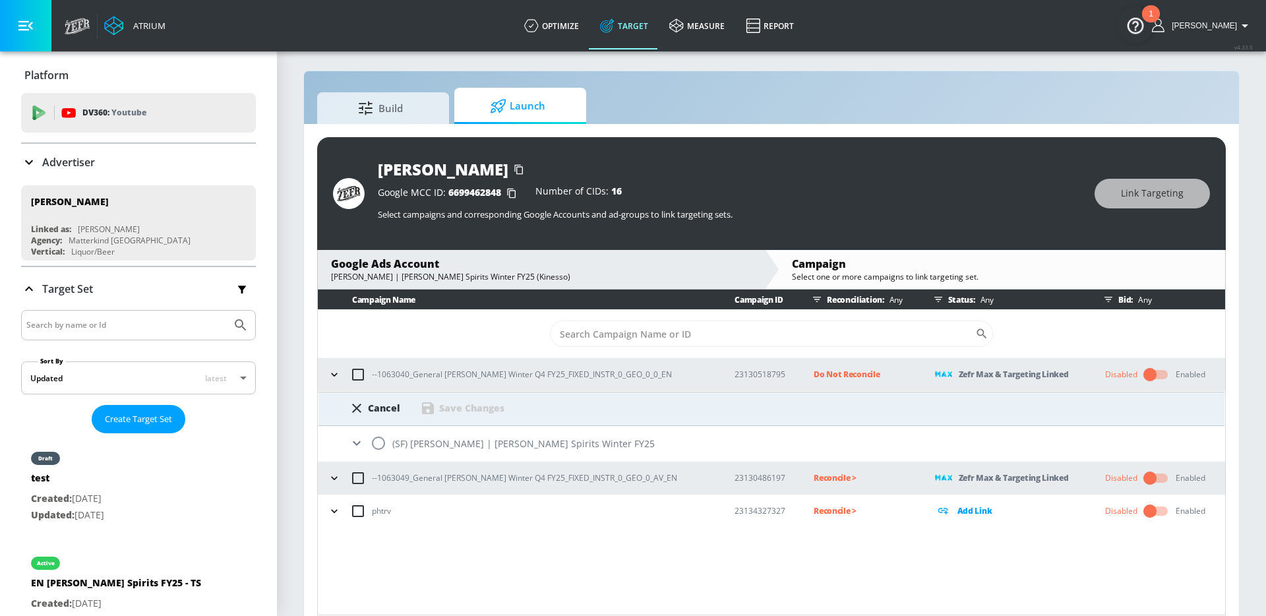
click at [380, 445] on input "radio" at bounding box center [379, 443] width 28 height 28
radio input "true"
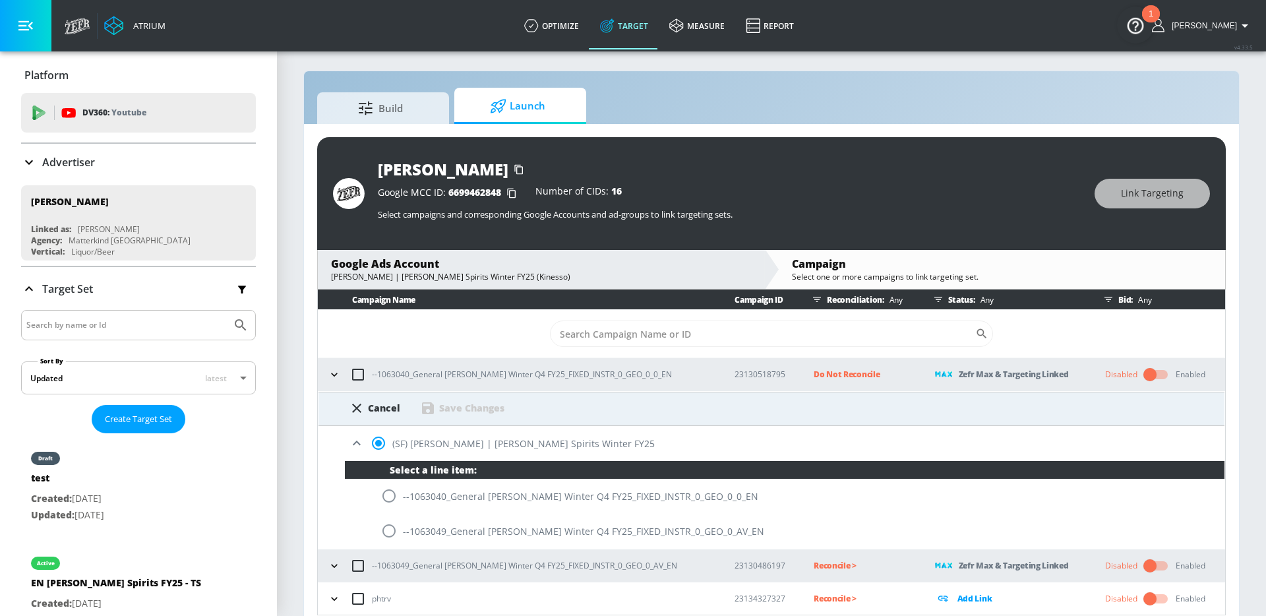
click at [386, 495] on input "radio" at bounding box center [389, 496] width 28 height 28
radio input "true"
click at [472, 403] on div "Save Changes" at bounding box center [471, 408] width 65 height 13
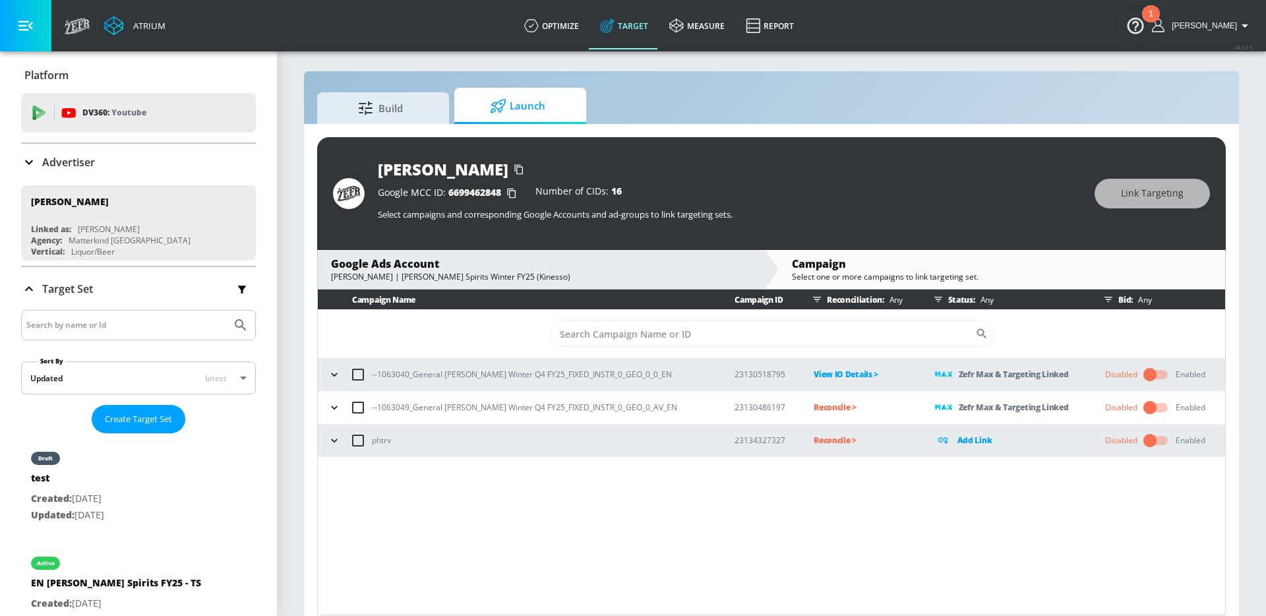
click at [500, 407] on p "--1063049_General Mills_Mark Anthony Dillions Winter Q4 FY25_FIXED_INSTR_0_GEO_…" at bounding box center [524, 407] width 305 height 14
copy p "--1063049_General Mills_Mark Anthony Dillions Winter Q4 FY25_FIXED_INSTR_0_GEO_…"
click at [869, 409] on p "Reconcile >" at bounding box center [864, 407] width 100 height 15
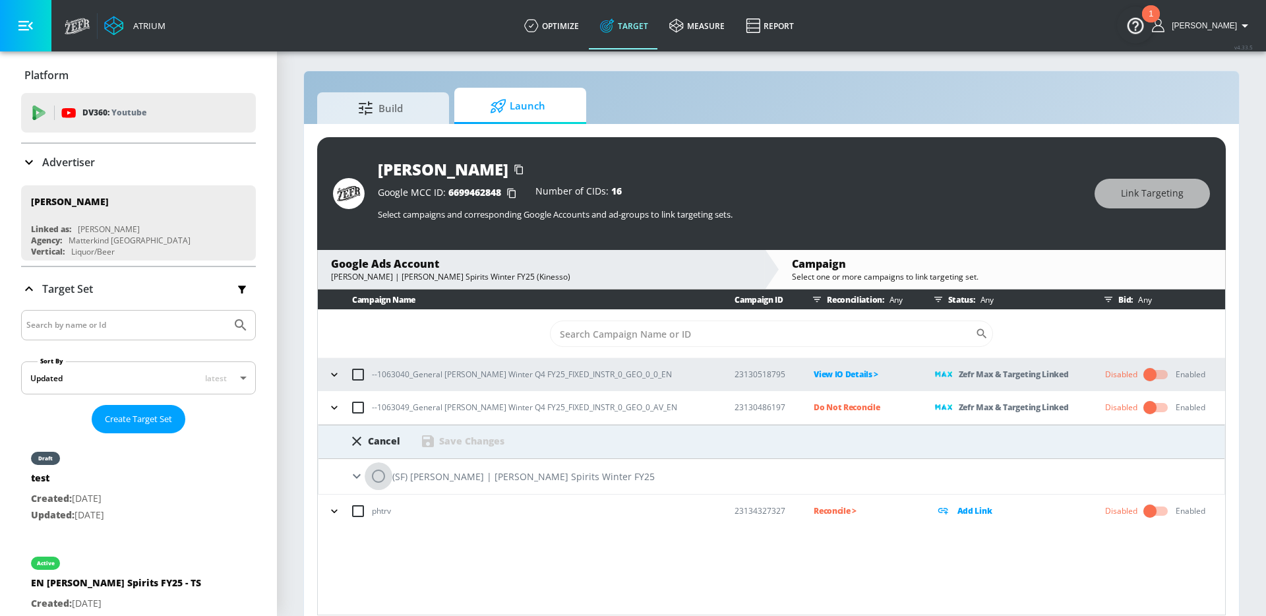
click at [382, 481] on input "radio" at bounding box center [379, 476] width 28 height 28
radio input "true"
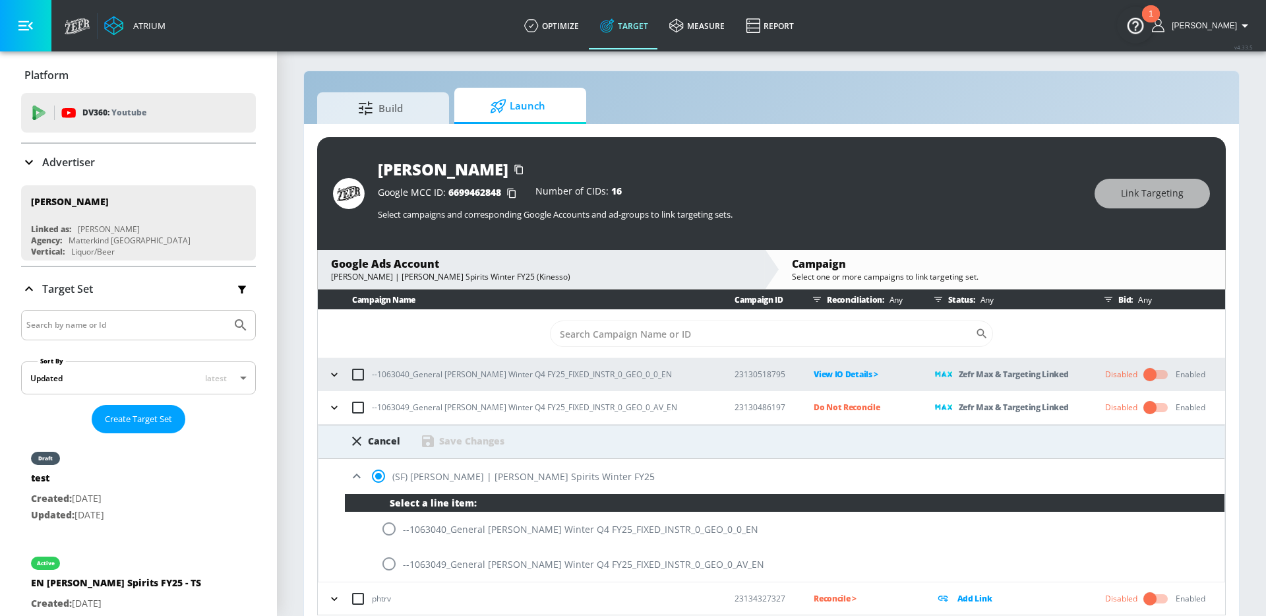
click at [388, 560] on input "radio" at bounding box center [389, 564] width 28 height 28
radio input "true"
click at [483, 430] on div "Cancel Save Changes" at bounding box center [771, 437] width 906 height 24
click at [483, 434] on div "Save Changes" at bounding box center [462, 441] width 84 height 16
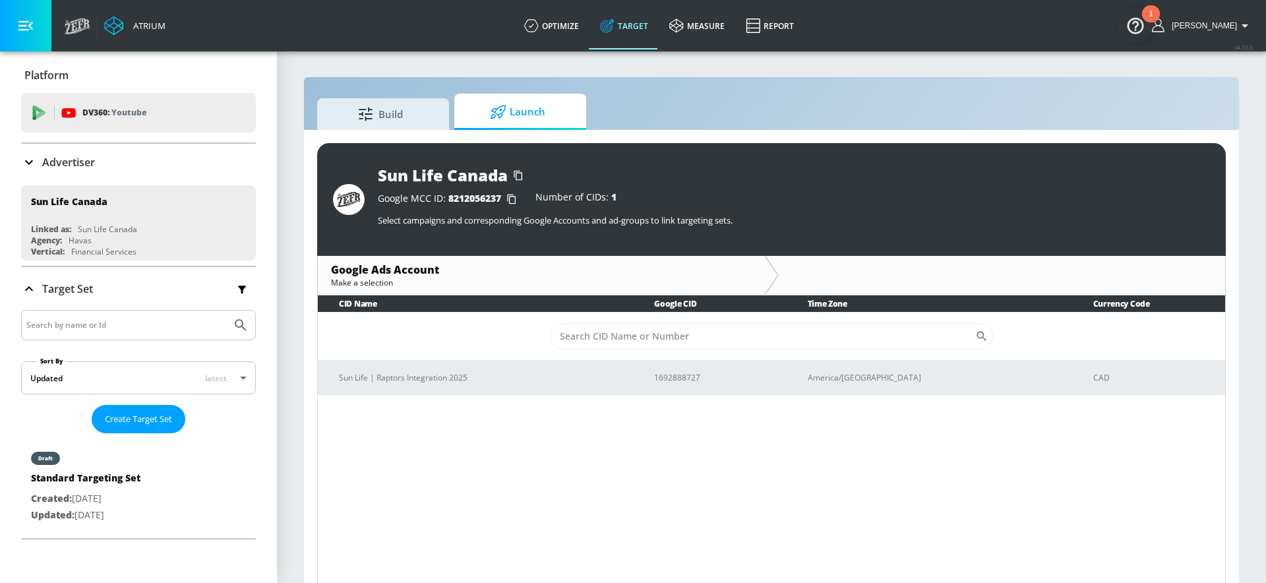
click at [790, 214] on p "Select campaigns and corresponding Google Accounts and ad-groups to link target…" at bounding box center [794, 220] width 832 height 12
